Goal: Information Seeking & Learning: Learn about a topic

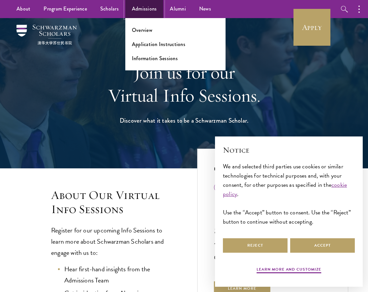
click at [138, 10] on link "Admissions" at bounding box center [144, 9] width 38 height 18
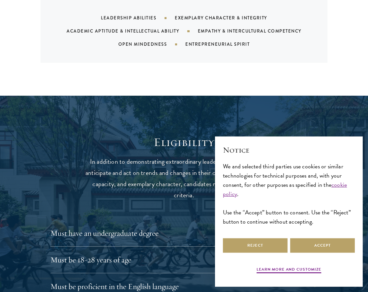
scroll to position [863, 0]
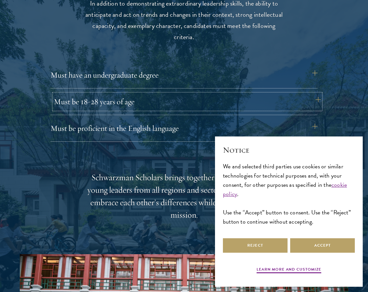
click at [143, 103] on button "Must be 18-28 years of age" at bounding box center [187, 102] width 267 height 16
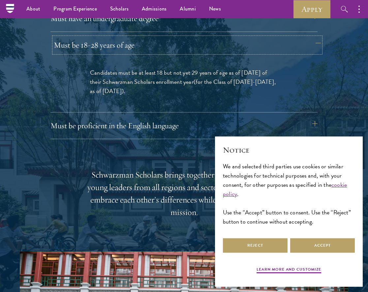
scroll to position [879, 0]
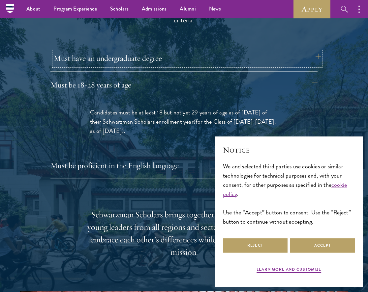
click at [151, 64] on button "Must have an undergraduate degree" at bounding box center [187, 58] width 267 height 16
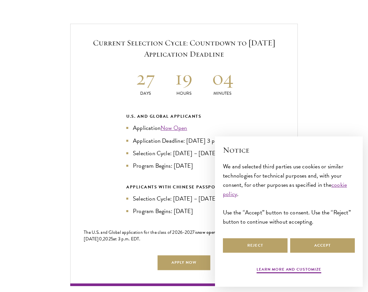
scroll to position [1447, 0]
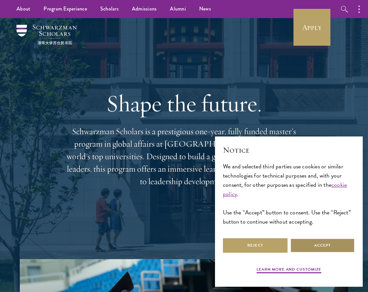
click at [316, 247] on button "Accept" at bounding box center [322, 245] width 65 height 15
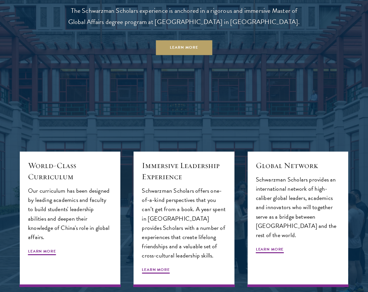
scroll to position [737, 0]
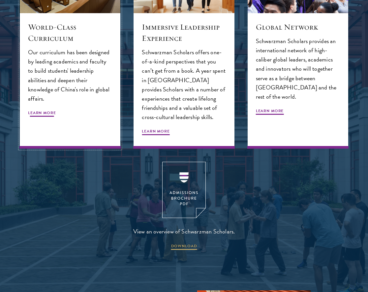
click at [52, 97] on div "World-Class Curriculum Our curriculum has been designed by leading academics an…" at bounding box center [70, 81] width 100 height 136
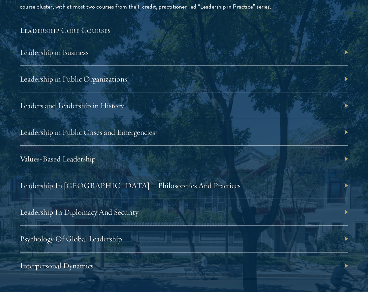
scroll to position [1105, 0]
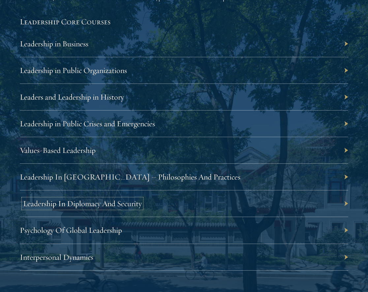
click at [82, 205] on link "Leadership In Diplomacy And Security" at bounding box center [82, 204] width 119 height 10
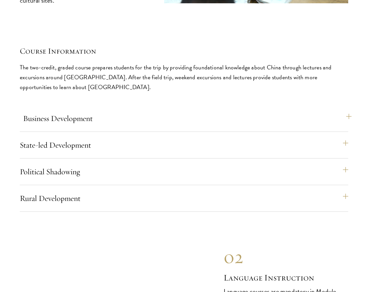
scroll to position [2765, 0]
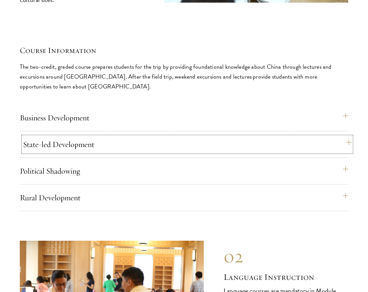
click at [182, 140] on button "State-led Development" at bounding box center [187, 145] width 328 height 16
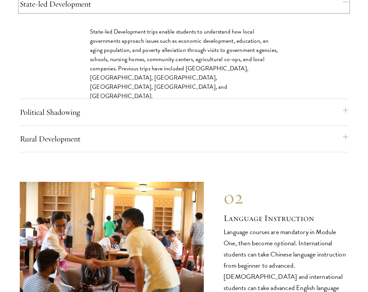
scroll to position [2938, 0]
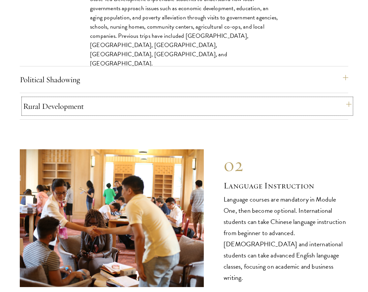
click at [147, 104] on button "Rural Development" at bounding box center [187, 106] width 328 height 16
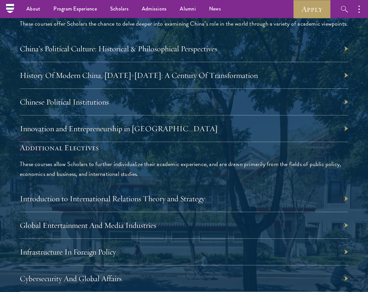
scroll to position [1952, 0]
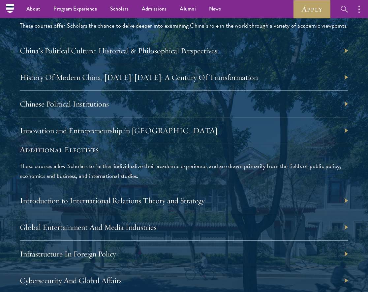
click at [145, 103] on div "Chinese Political Institutions" at bounding box center [184, 104] width 328 height 27
click at [171, 82] on div "History Of Modern China, [DATE]-[DATE]: A Century Of Transformation" at bounding box center [184, 77] width 328 height 27
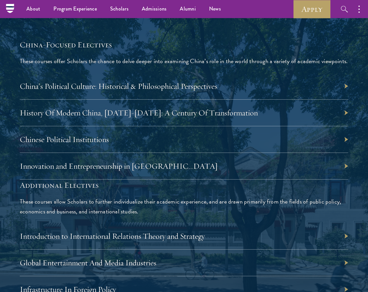
scroll to position [1888, 0]
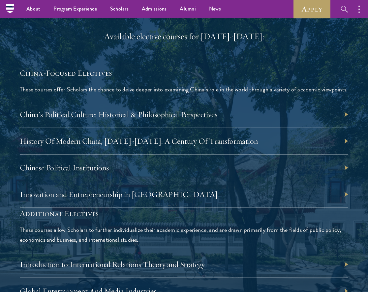
click at [346, 115] on div "China’s Political Culture: Historical & Philosophical Perspectives" at bounding box center [184, 114] width 328 height 27
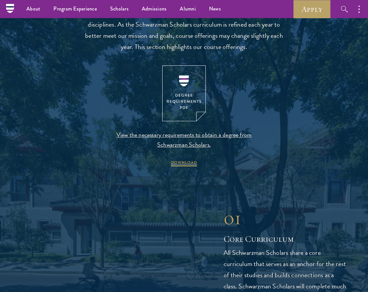
scroll to position [628, 0]
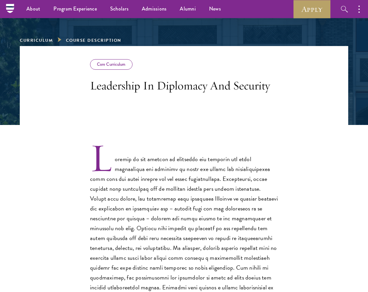
scroll to position [79, 0]
